Goal: Complete application form

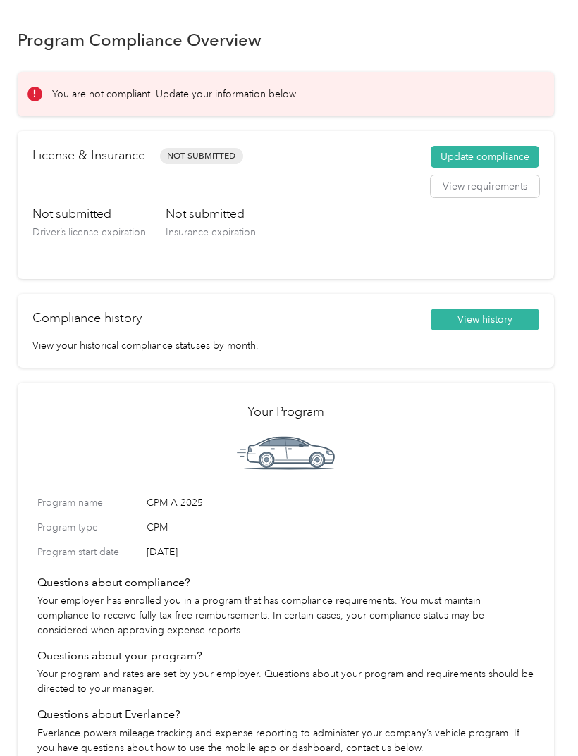
click at [498, 148] on button "Update compliance" at bounding box center [485, 157] width 109 height 23
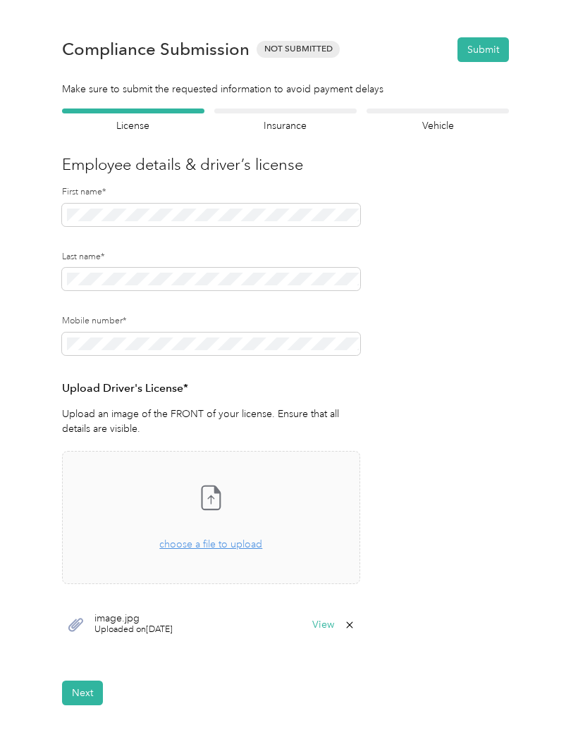
click at [79, 689] on button "Next" at bounding box center [82, 693] width 41 height 25
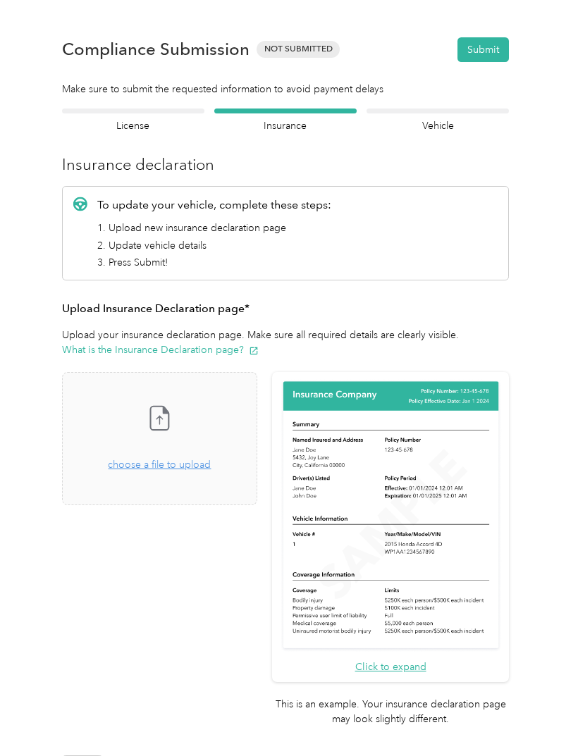
click at [189, 468] on span "choose a file to upload" at bounding box center [159, 465] width 103 height 12
click at [173, 416] on icon at bounding box center [159, 418] width 28 height 28
click at [179, 347] on button "What is the Insurance Declaration page?" at bounding box center [160, 350] width 197 height 15
